Goal: Task Accomplishment & Management: Complete application form

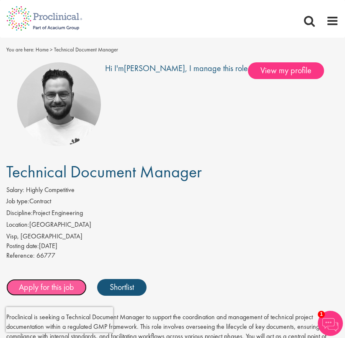
click at [40, 286] on link "Apply for this job" at bounding box center [46, 287] width 80 height 17
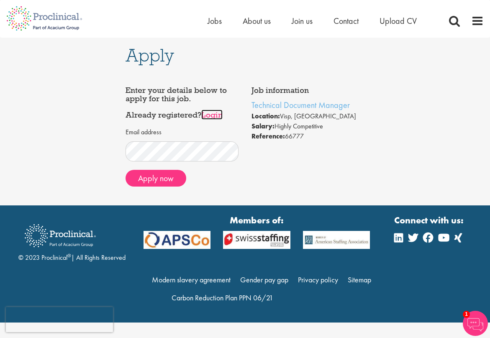
click at [214, 113] on link "Login" at bounding box center [211, 115] width 21 height 10
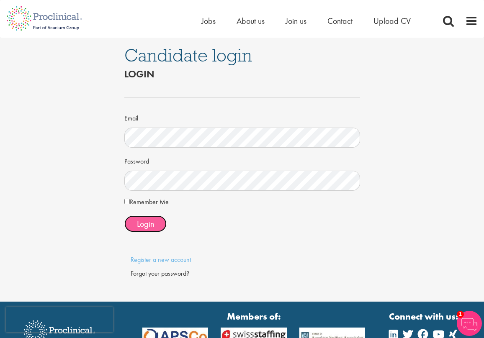
click at [144, 226] on span "Login" at bounding box center [145, 223] width 17 height 11
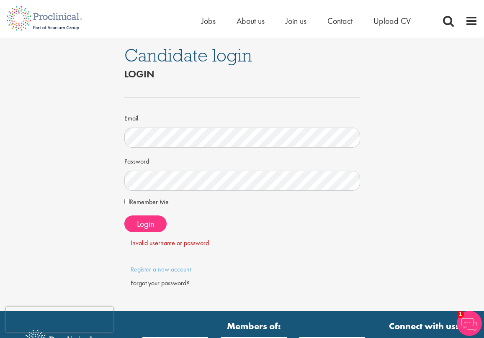
click at [172, 283] on div "Forgot your password?" at bounding box center [242, 284] width 223 height 10
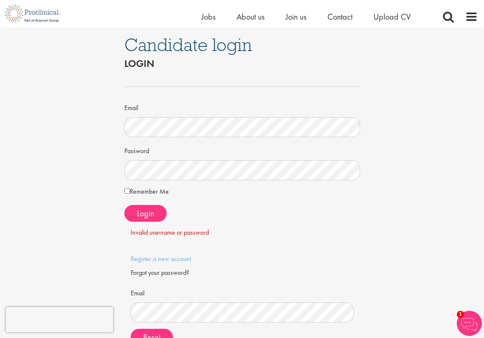
scroll to position [97, 0]
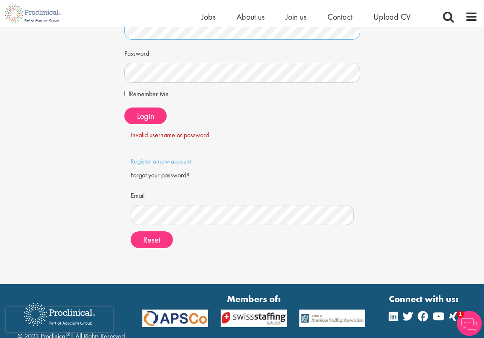
click at [80, 26] on body "This website uses cookies. By continuing to use this site, you are giving your …" at bounding box center [242, 152] width 484 height 498
click at [154, 241] on span "Reset" at bounding box center [151, 239] width 17 height 11
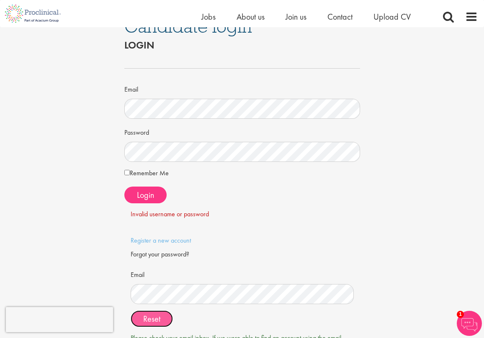
scroll to position [0, 0]
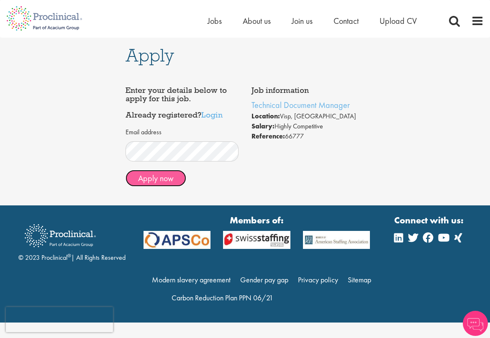
click at [173, 181] on button "Apply now" at bounding box center [156, 178] width 61 height 17
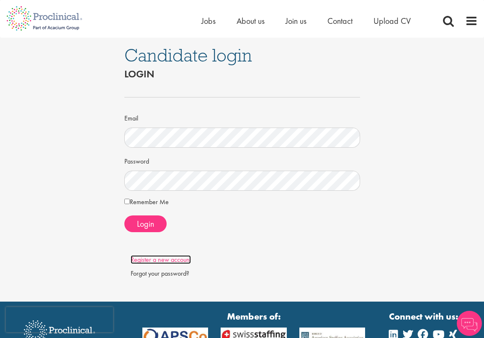
click at [171, 257] on link "Register a new account" at bounding box center [161, 259] width 60 height 9
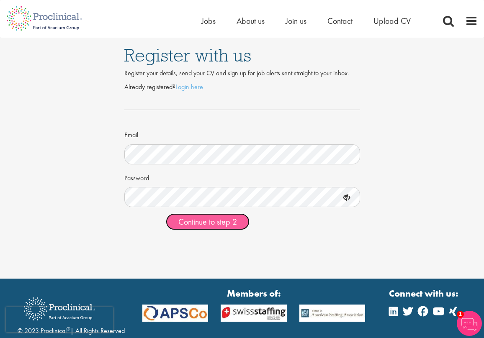
click at [213, 218] on span "Continue to step 2" at bounding box center [207, 221] width 59 height 11
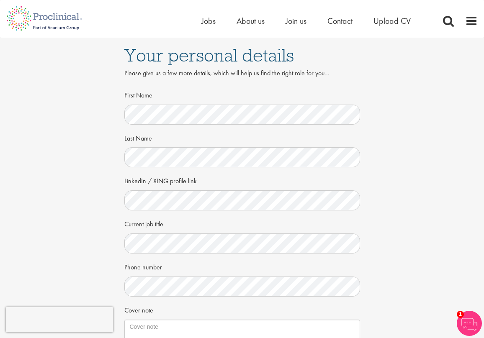
click at [216, 217] on div "Current job title" at bounding box center [242, 235] width 236 height 37
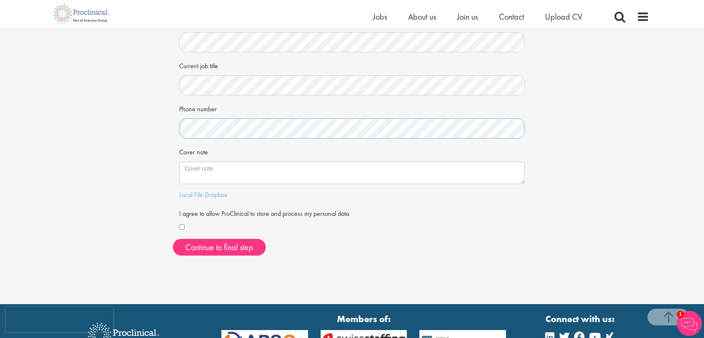
scroll to position [149, 0]
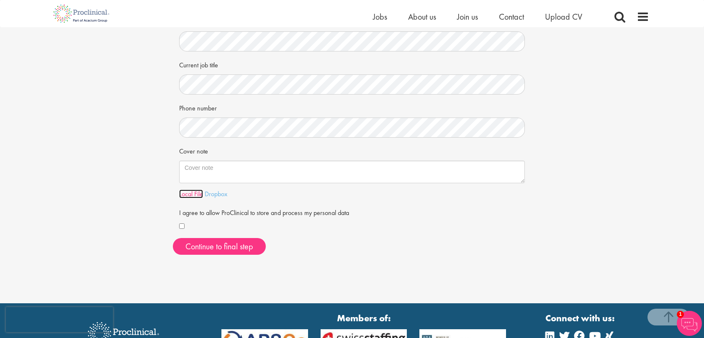
click at [187, 193] on link "Local File" at bounding box center [191, 194] width 24 height 9
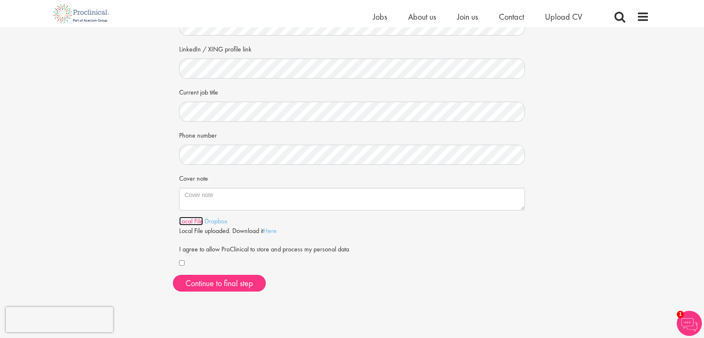
scroll to position [123, 0]
click at [244, 282] on button "Continue to final step" at bounding box center [219, 282] width 93 height 17
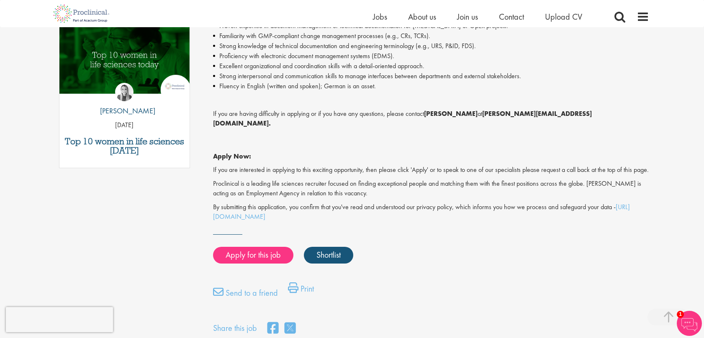
scroll to position [439, 0]
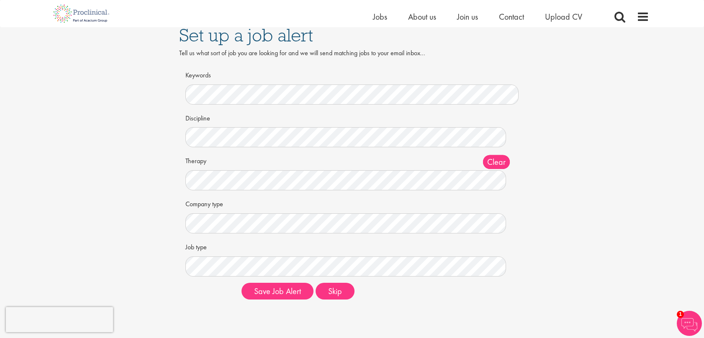
scroll to position [9, 0]
click at [344, 290] on button "Skip" at bounding box center [335, 291] width 39 height 17
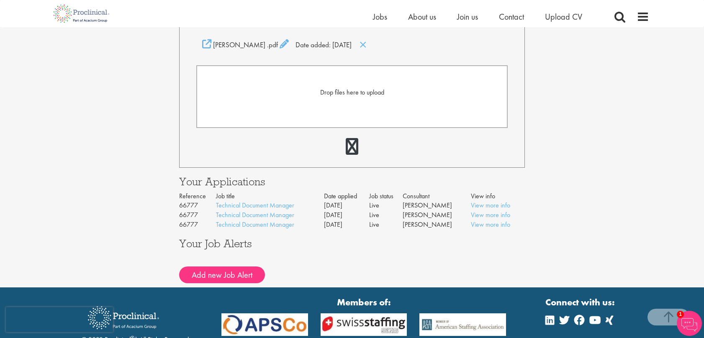
scroll to position [221, 0]
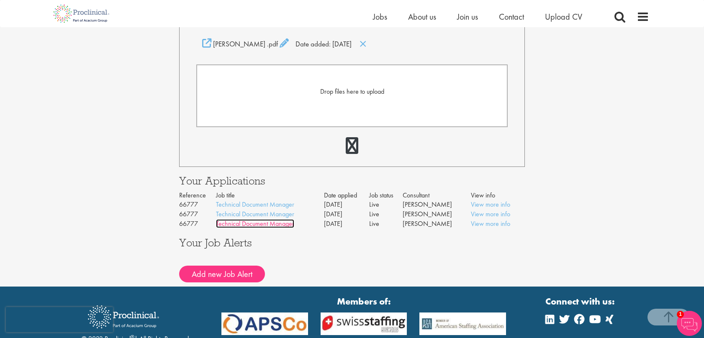
click at [260, 221] on link "Technical Document Manager" at bounding box center [255, 223] width 78 height 9
click at [494, 225] on link "View more info" at bounding box center [490, 223] width 39 height 9
